Goal: Information Seeking & Learning: Find specific page/section

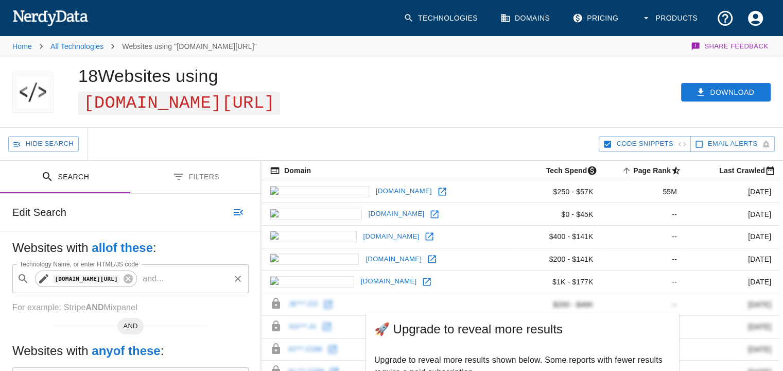
click at [126, 278] on span "[DOMAIN_NAME][URL]" at bounding box center [86, 278] width 79 height 12
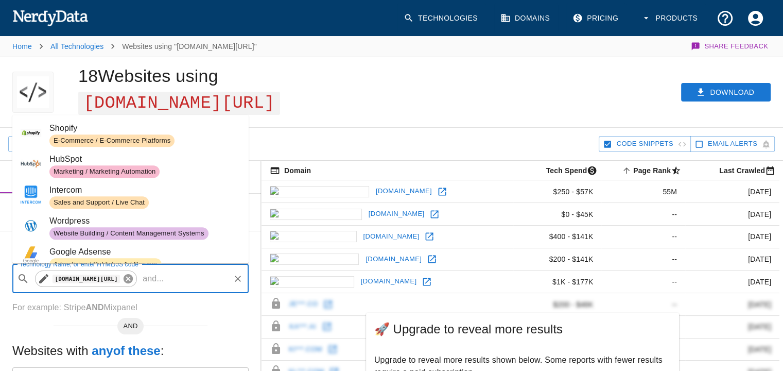
click at [133, 277] on icon at bounding box center [128, 278] width 9 height 9
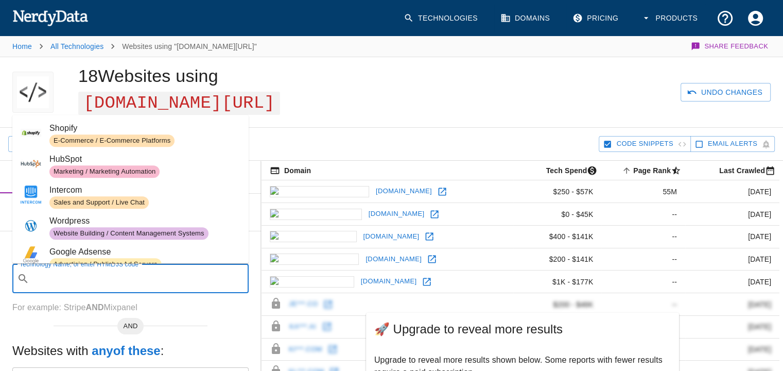
paste input "[DOMAIN_NAME][URL]"
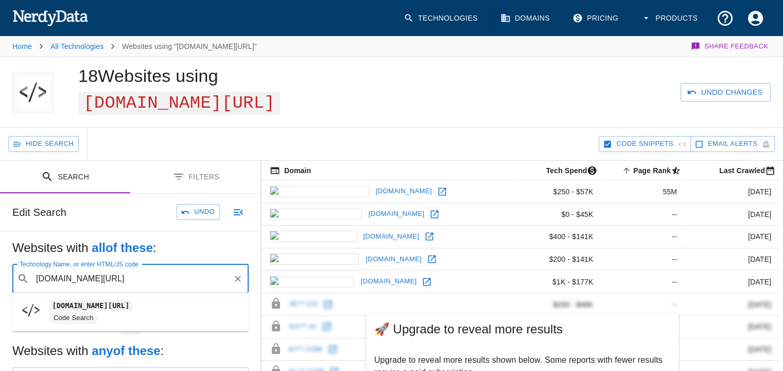
type input "[DOMAIN_NAME][URL]"
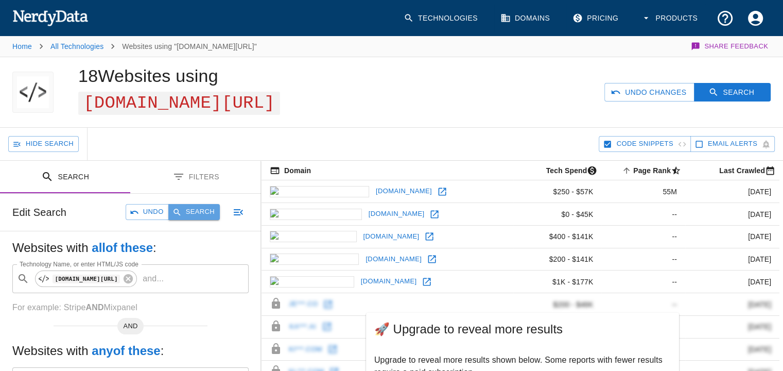
click at [190, 210] on button "Search" at bounding box center [194, 212] width 52 height 16
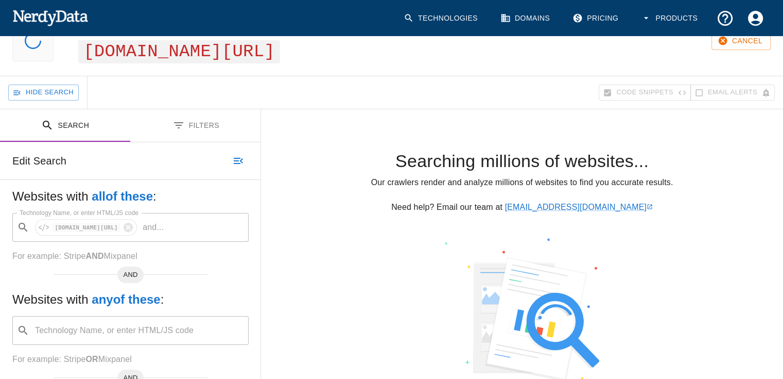
scroll to position [103, 0]
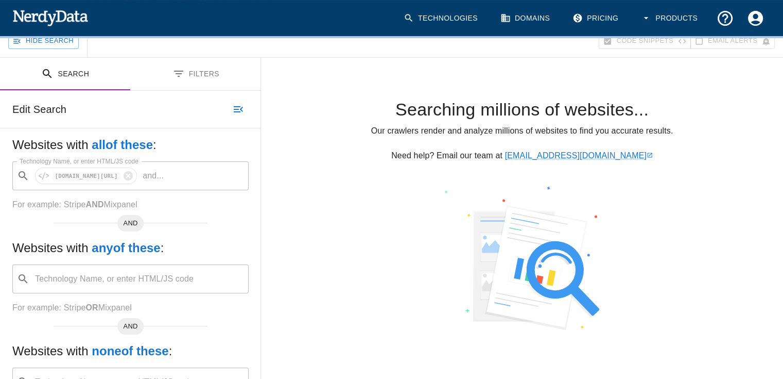
click at [707, 214] on div at bounding box center [522, 257] width 522 height 143
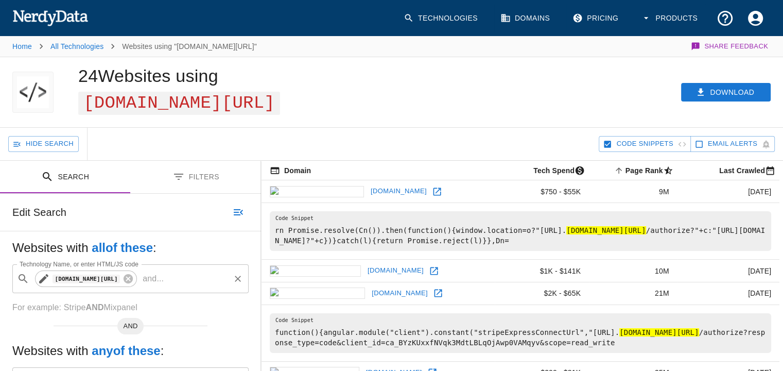
click at [115, 276] on code "[DOMAIN_NAME][URL]" at bounding box center [86, 279] width 67 height 9
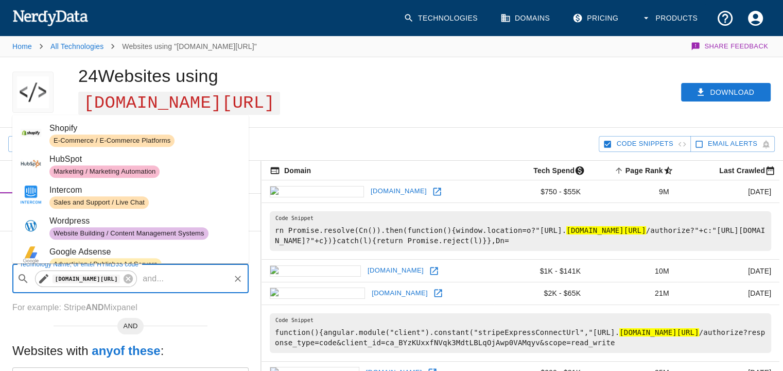
click at [120, 278] on code "[DOMAIN_NAME][URL]" at bounding box center [86, 279] width 67 height 9
click at [120, 279] on code "[DOMAIN_NAME][URL]" at bounding box center [86, 279] width 67 height 9
click at [45, 279] on icon at bounding box center [44, 278] width 12 height 12
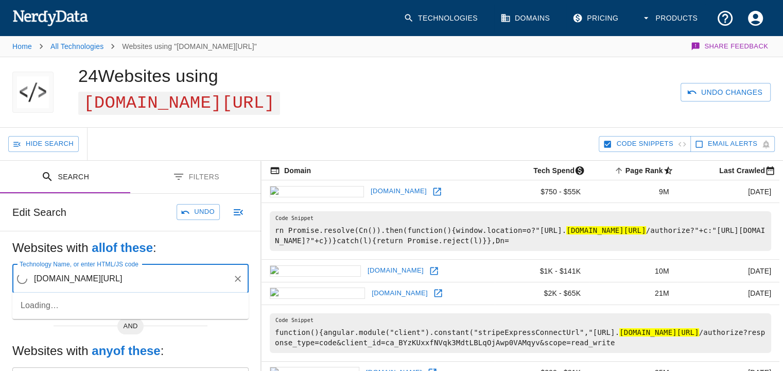
type input "[DOMAIN_NAME][URL]"
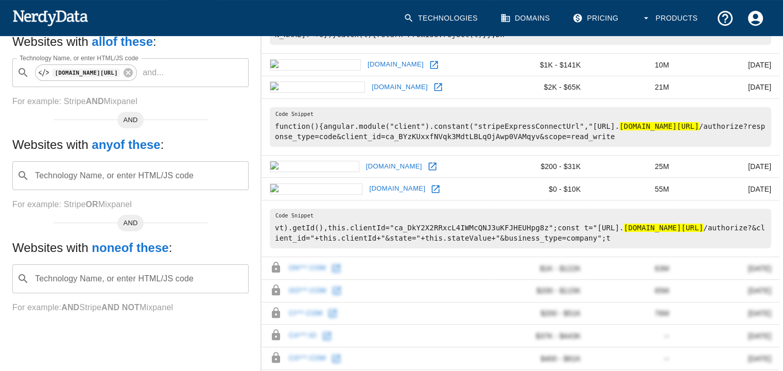
scroll to position [52, 0]
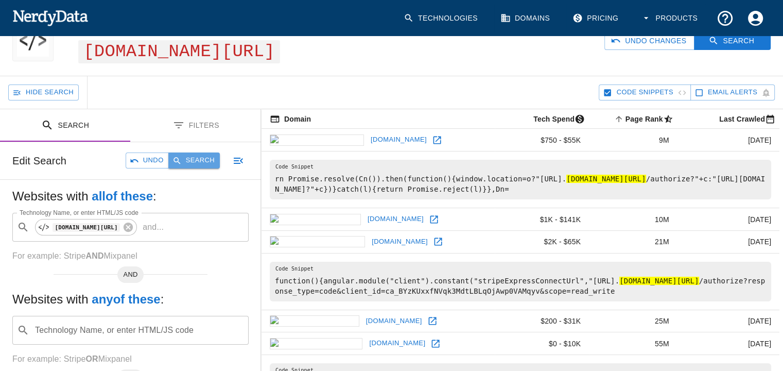
click at [187, 163] on button "Search" at bounding box center [194, 160] width 52 height 16
